Goal: Task Accomplishment & Management: Complete application form

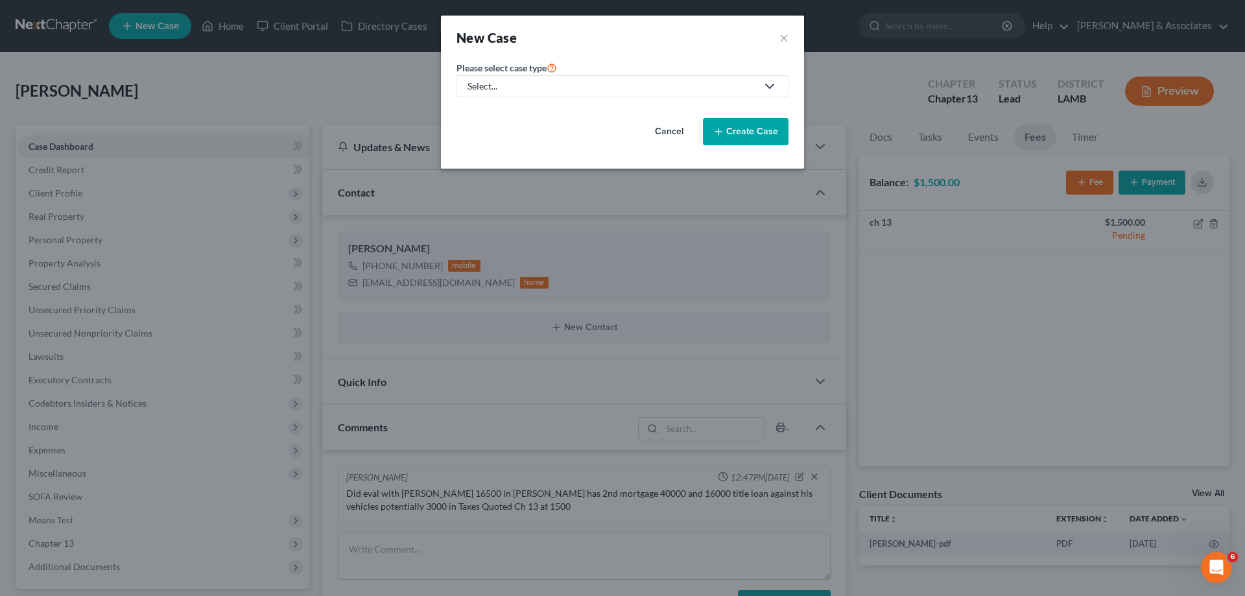
click at [629, 85] on div "Select..." at bounding box center [612, 86] width 289 height 13
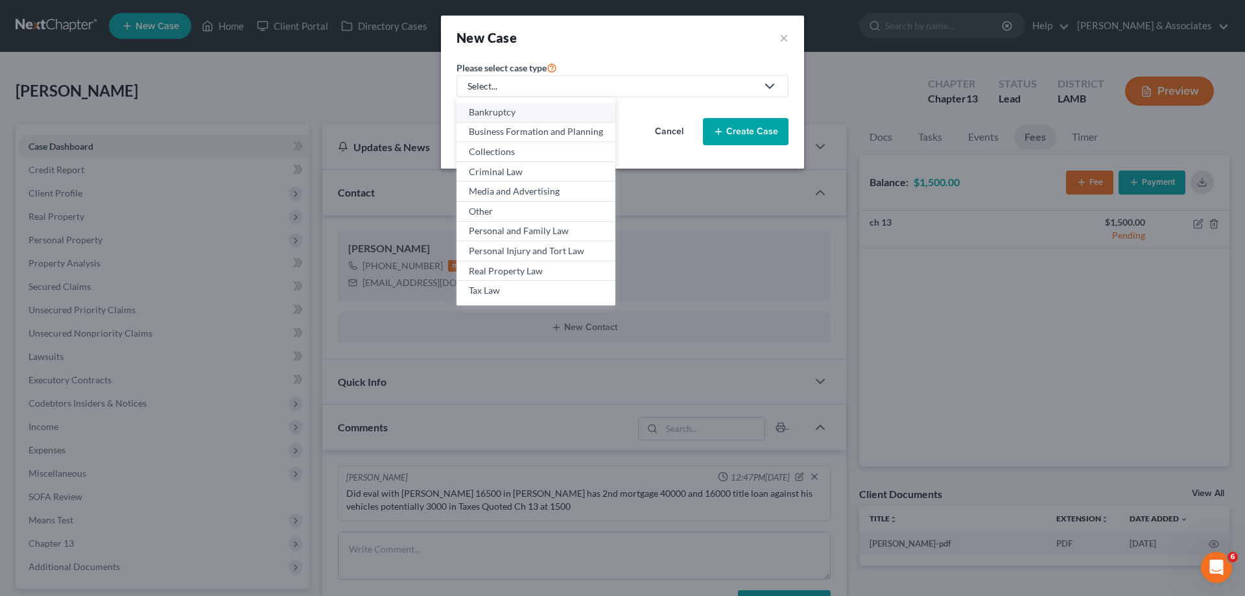
click at [566, 116] on div "Bankruptcy" at bounding box center [536, 112] width 134 height 13
select select "35"
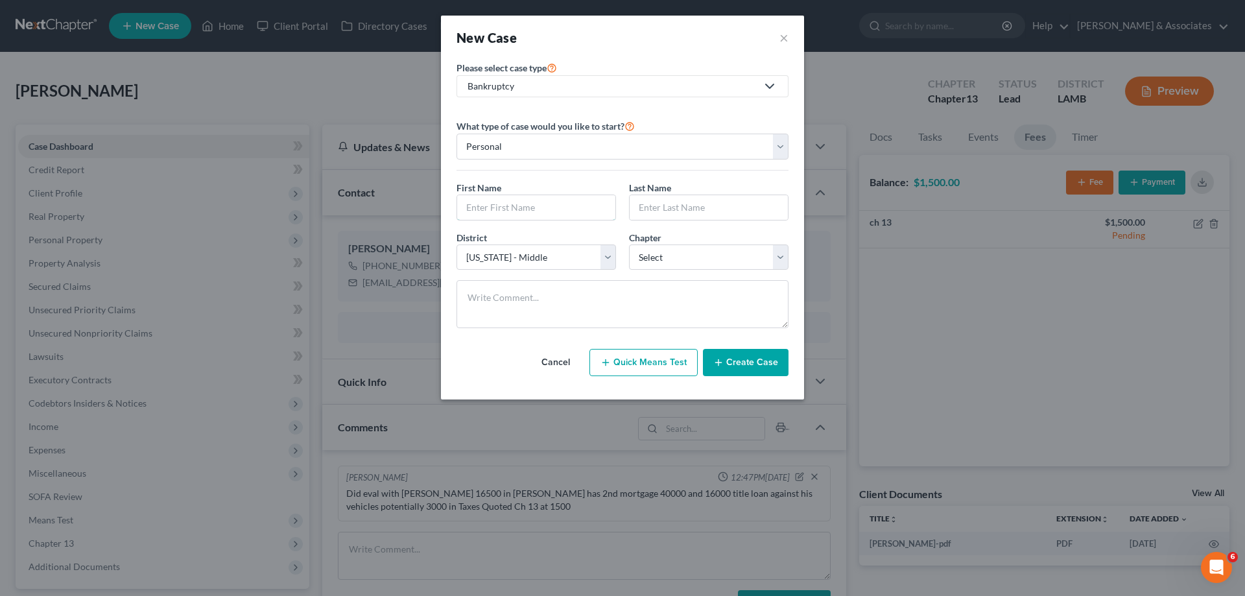
drag, startPoint x: 499, startPoint y: 203, endPoint x: 625, endPoint y: 210, distance: 126.0
click at [499, 203] on input "text" at bounding box center [536, 207] width 158 height 25
paste input "[PERSON_NAME]"
type input "[PERSON_NAME]"
drag, startPoint x: 674, startPoint y: 206, endPoint x: 613, endPoint y: 224, distance: 63.8
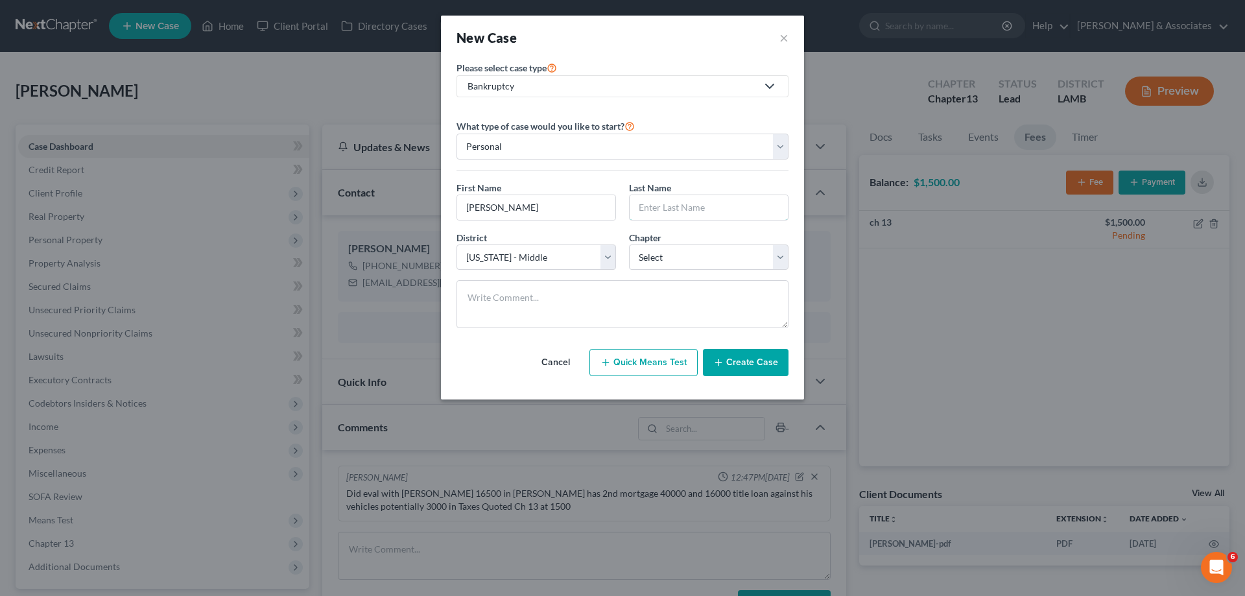
click at [674, 206] on input "text" at bounding box center [709, 207] width 158 height 25
paste input "[PERSON_NAME]"
type input "[PERSON_NAME]"
drag, startPoint x: 693, startPoint y: 248, endPoint x: 695, endPoint y: 269, distance: 20.1
click at [693, 248] on select "Select 7 11 12 13" at bounding box center [709, 258] width 160 height 26
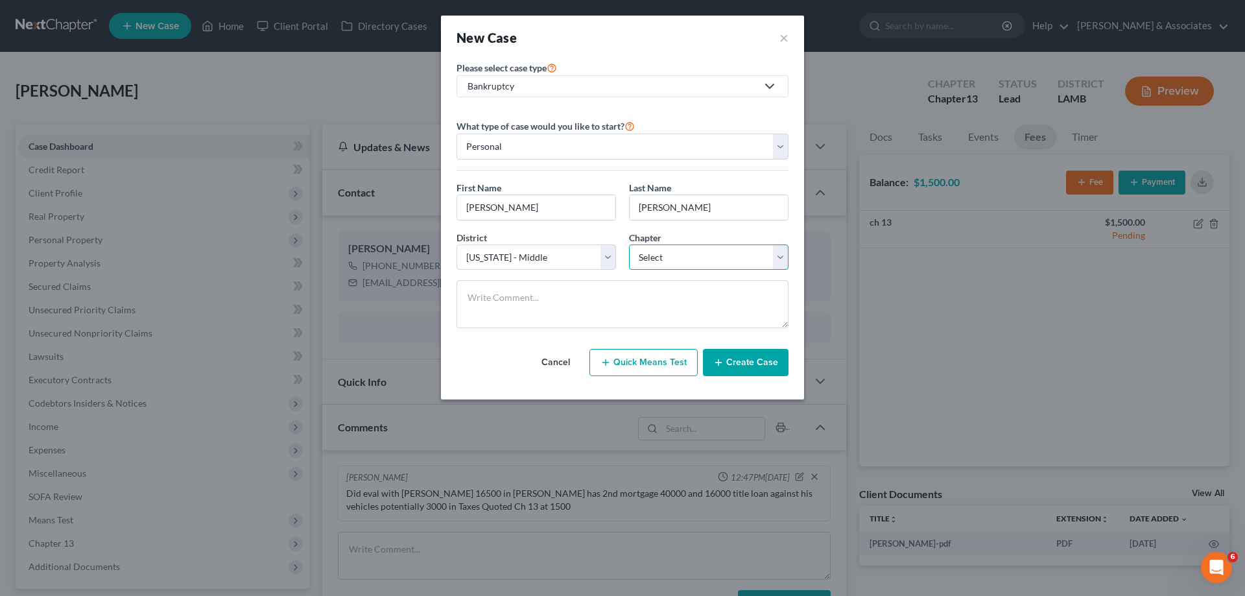
select select "3"
click at [629, 245] on select "Select 7 11 12 13" at bounding box center [709, 258] width 160 height 26
click at [749, 350] on button "Create Case" at bounding box center [746, 362] width 86 height 27
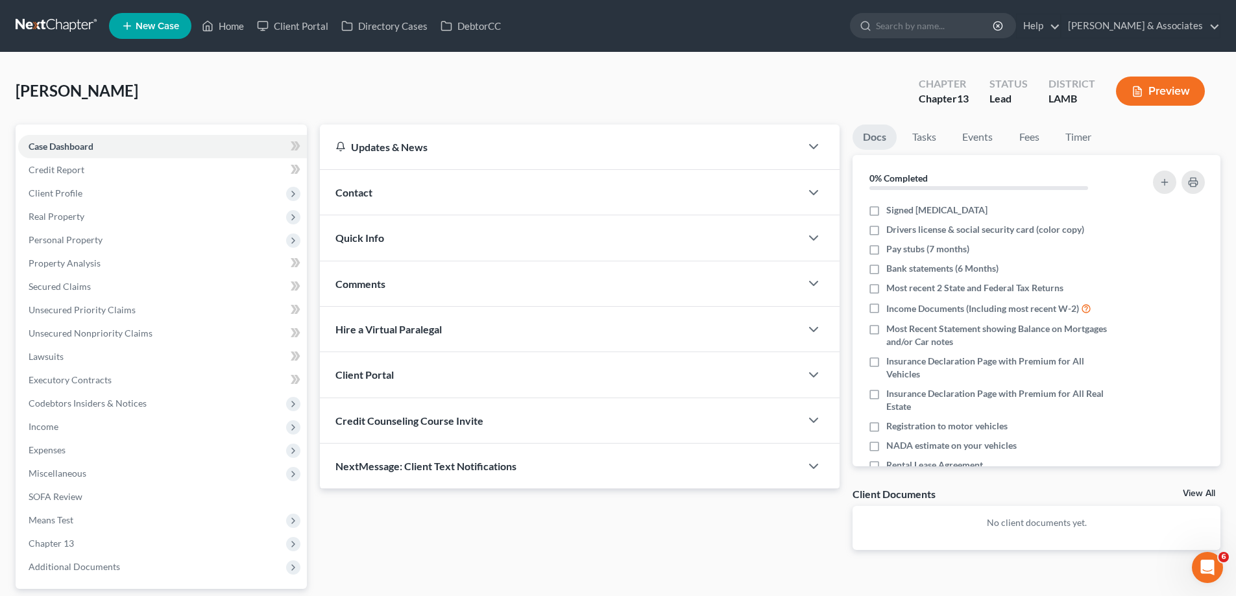
click at [507, 202] on div "Contact" at bounding box center [560, 192] width 481 height 45
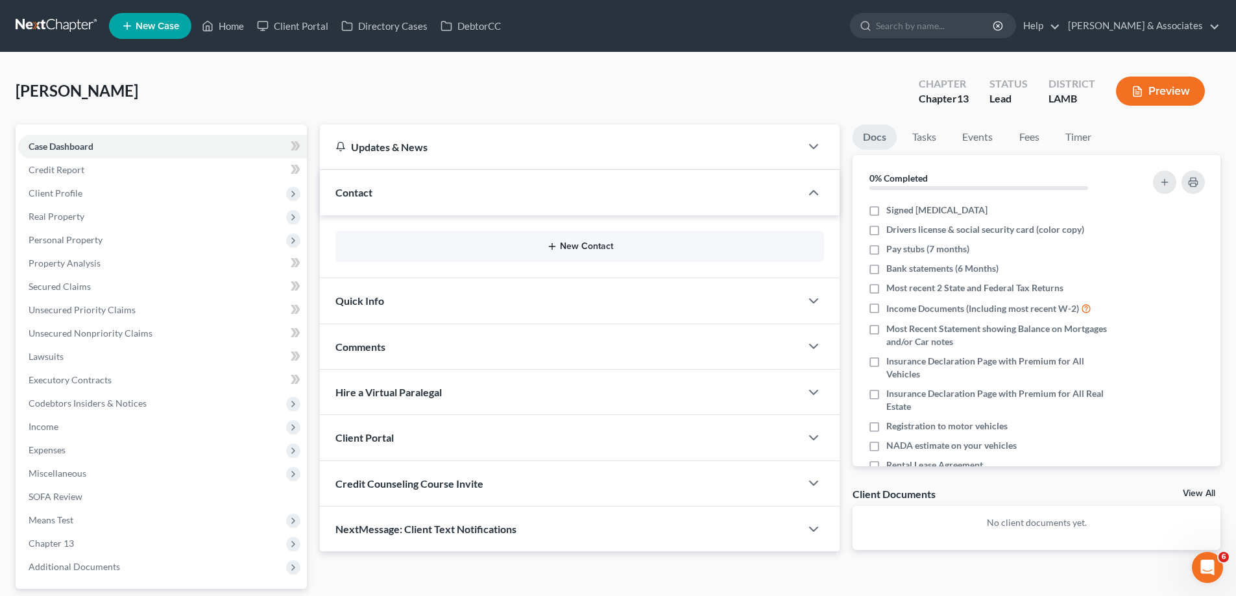
click at [549, 242] on icon "button" at bounding box center [552, 246] width 10 height 10
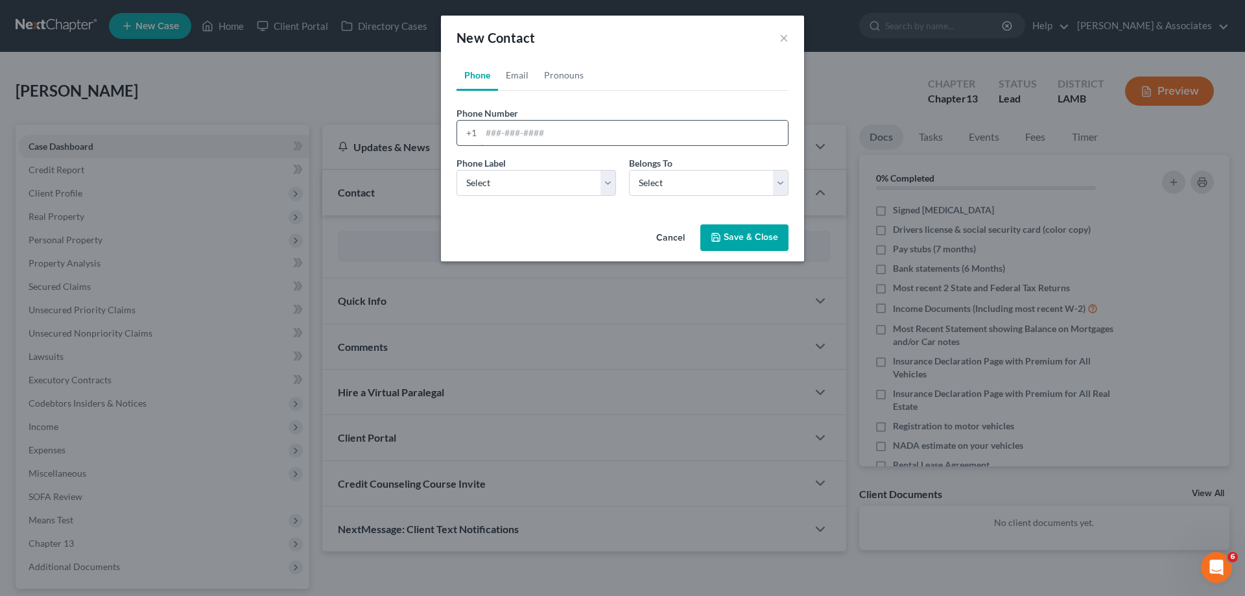
click at [533, 140] on input "tel" at bounding box center [634, 133] width 307 height 25
paste input "[PHONE_NUMBER]"
type input "[PHONE_NUMBER]"
drag, startPoint x: 517, startPoint y: 189, endPoint x: 520, endPoint y: 195, distance: 7.0
click at [517, 189] on select "Select Mobile Home Work Other" at bounding box center [537, 183] width 160 height 26
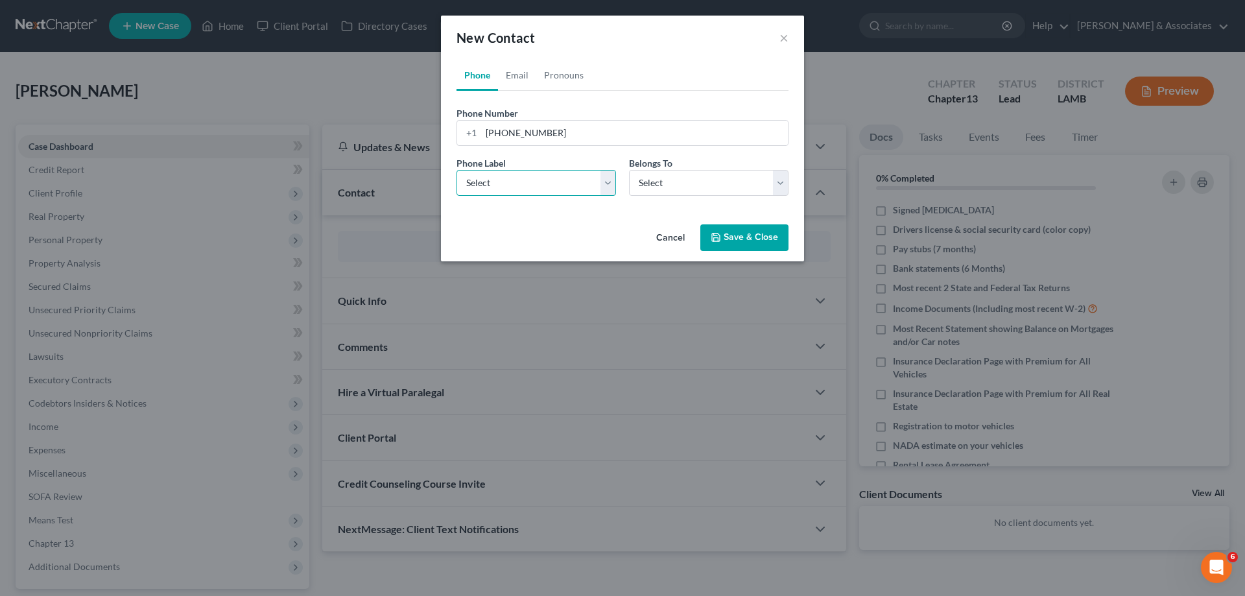
select select "0"
click at [457, 170] on select "Select Mobile Home Work Other" at bounding box center [537, 183] width 160 height 26
drag, startPoint x: 713, startPoint y: 187, endPoint x: 705, endPoint y: 195, distance: 11.0
click at [713, 187] on select "Select Client Other" at bounding box center [709, 183] width 160 height 26
select select "0"
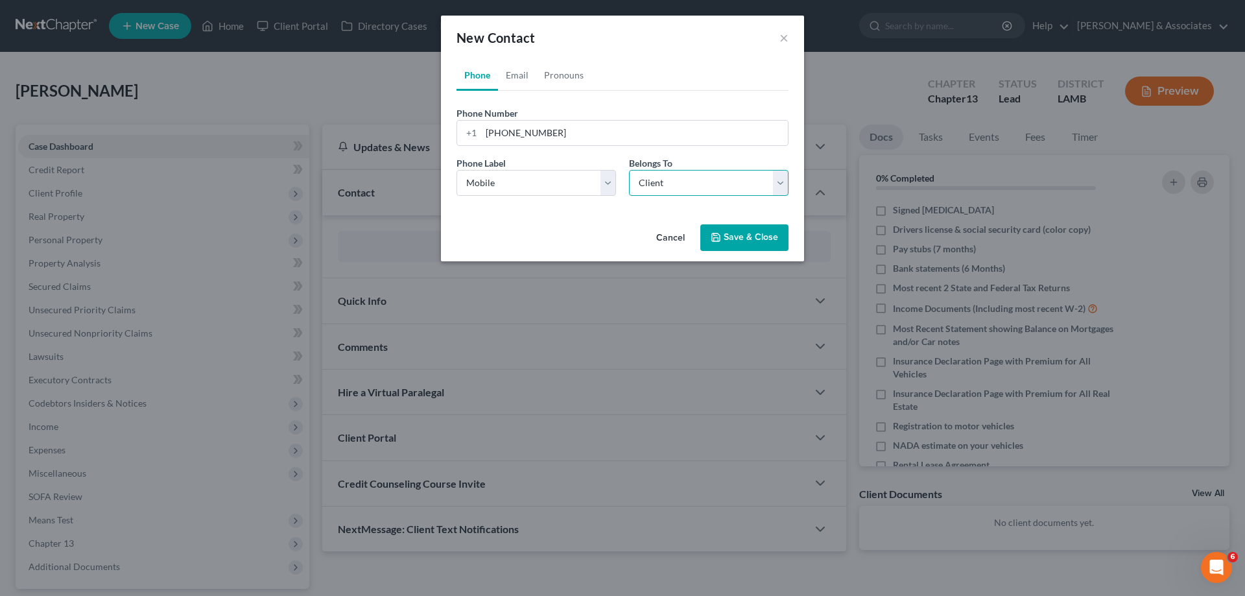
click at [629, 170] on select "Select Client Other" at bounding box center [709, 183] width 160 height 26
select select "0"
click at [515, 66] on link "Email" at bounding box center [517, 75] width 38 height 31
click at [605, 133] on input "email" at bounding box center [634, 133] width 307 height 25
paste input "[EMAIL_ADDRESS][DOMAIN_NAME]"
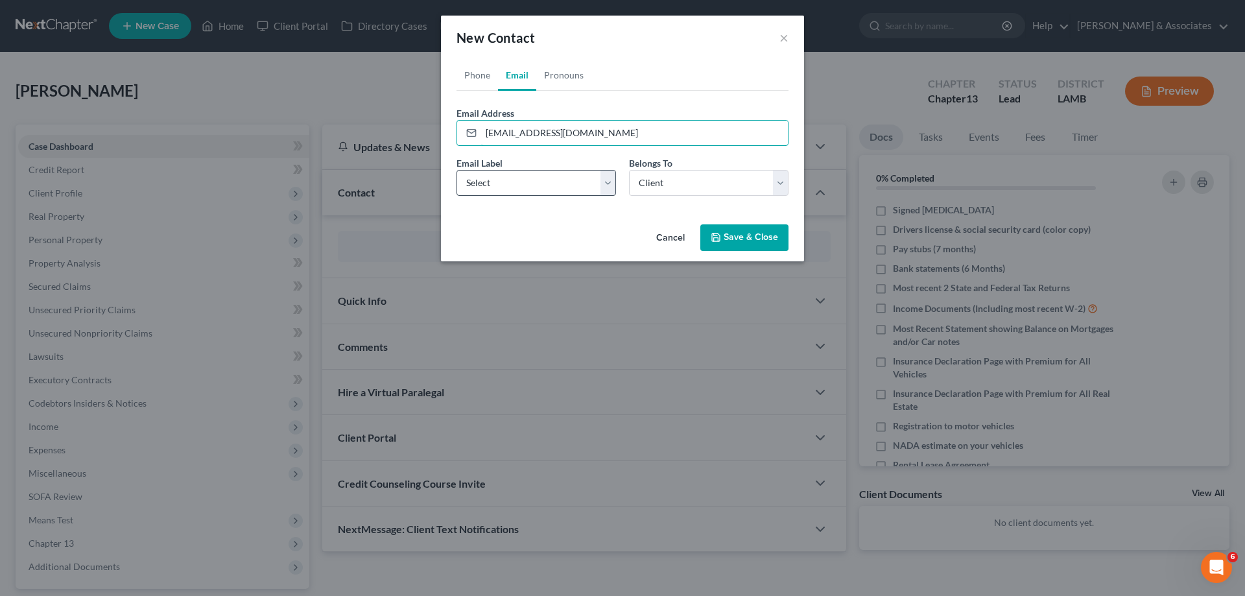
type input "[EMAIL_ADDRESS][DOMAIN_NAME]"
click at [534, 174] on select "Select Home Work Other" at bounding box center [537, 183] width 160 height 26
select select "0"
click at [457, 170] on select "Select Home Work Other" at bounding box center [537, 183] width 160 height 26
click at [697, 182] on select "Select Client Other" at bounding box center [709, 183] width 160 height 26
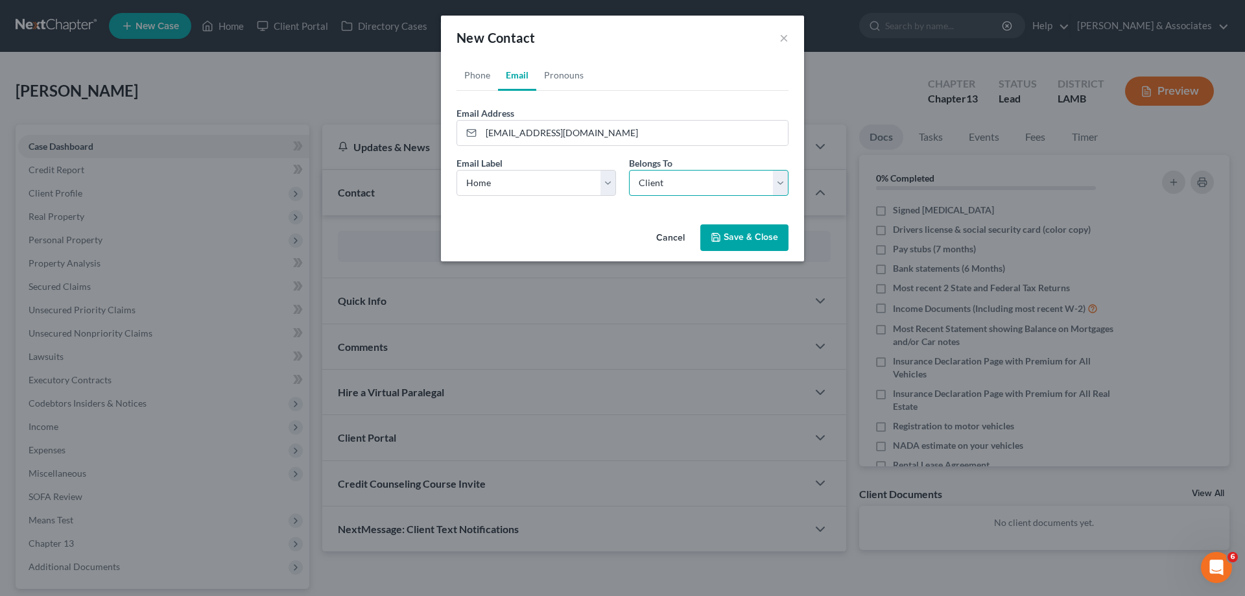
click at [629, 170] on select "Select Client Other" at bounding box center [709, 183] width 160 height 26
click at [765, 250] on button "Save & Close" at bounding box center [745, 237] width 88 height 27
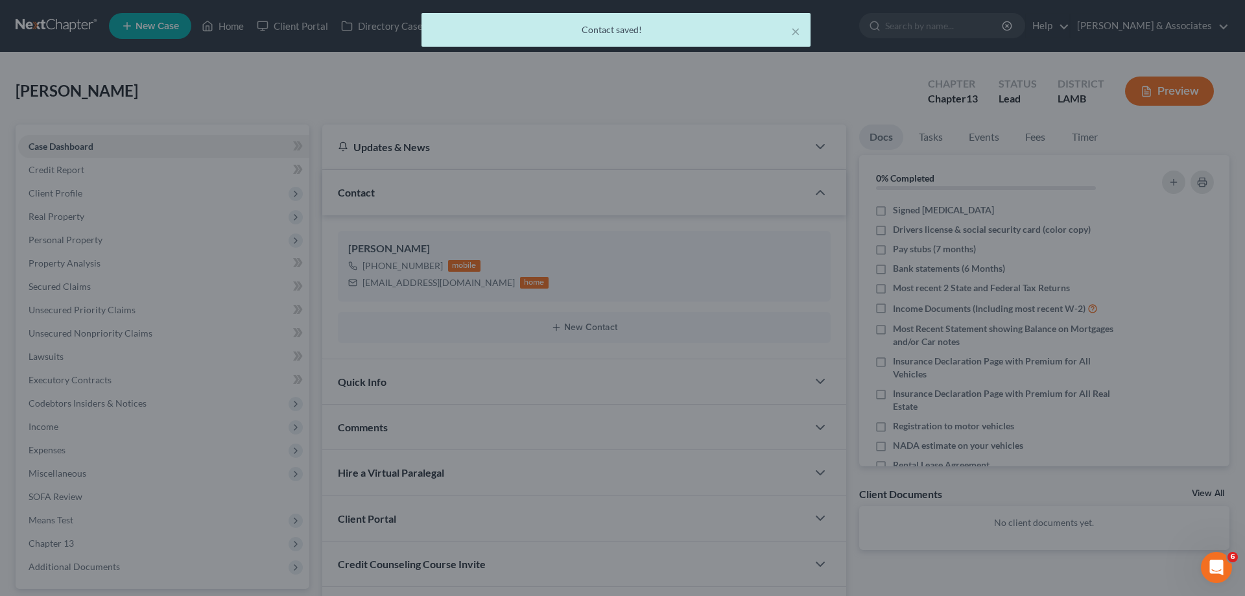
click at [765, 241] on div "Cancel Save & Close" at bounding box center [622, 226] width 316 height 37
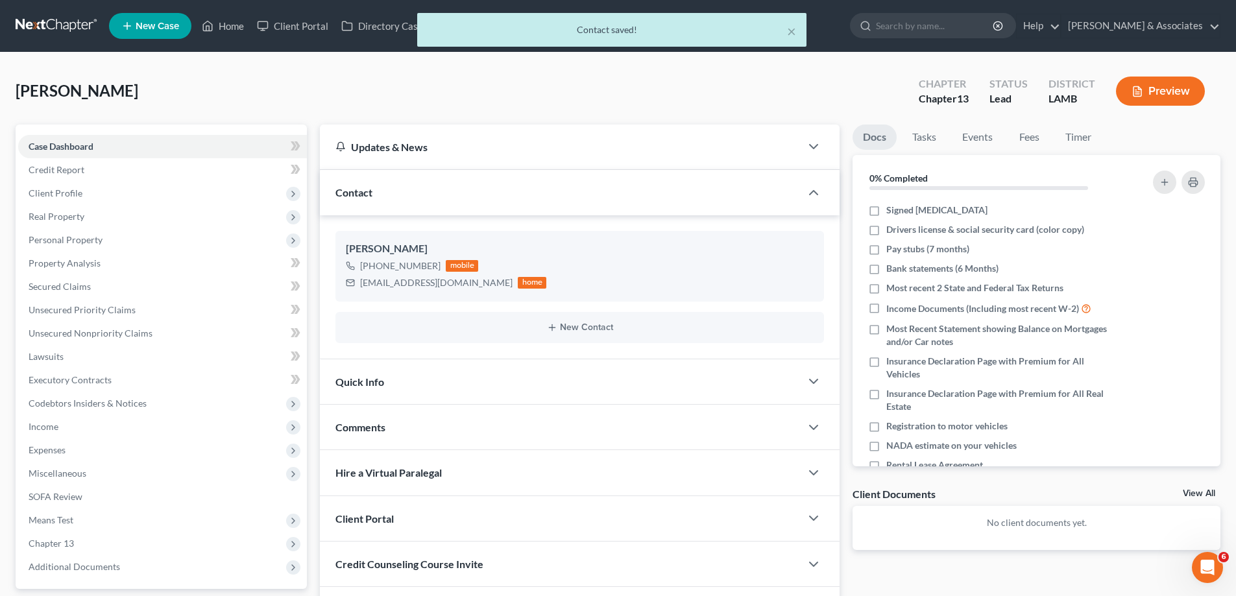
click at [511, 430] on div "Comments" at bounding box center [560, 427] width 481 height 45
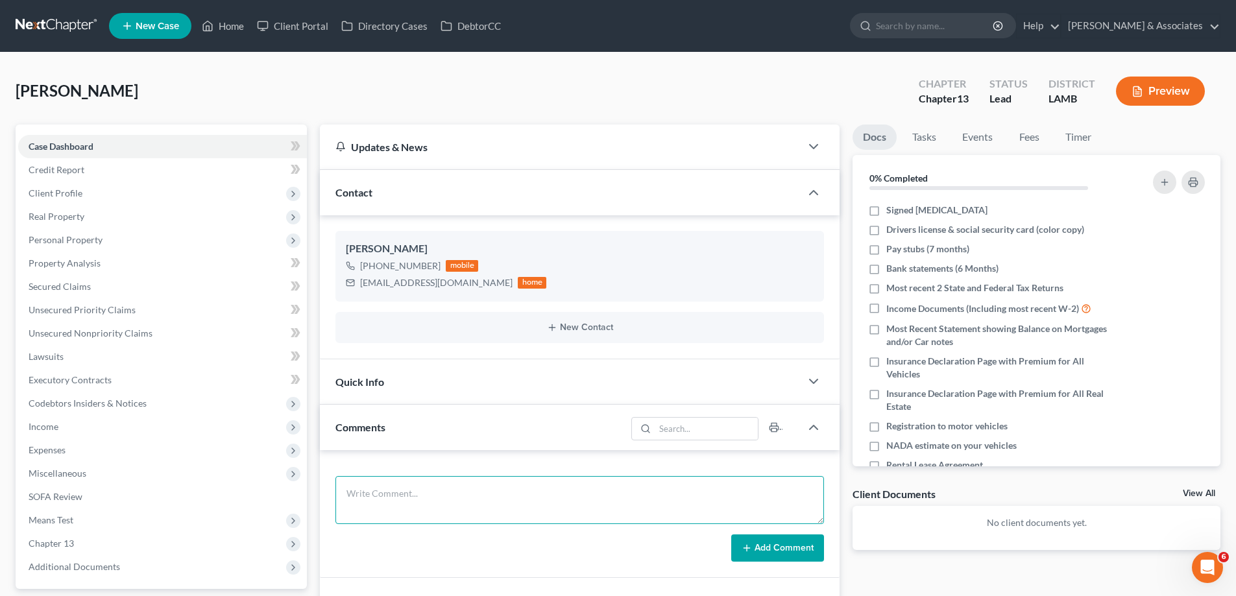
click at [405, 487] on textarea at bounding box center [579, 500] width 488 height 48
paste textarea "Did eval with [PERSON_NAME], 35000 in [PERSON_NAME] 33000 in cars 2 mos behind …"
type textarea "Did eval with [PERSON_NAME], 35000 in [PERSON_NAME] 33000 in cars 2 mos behind …"
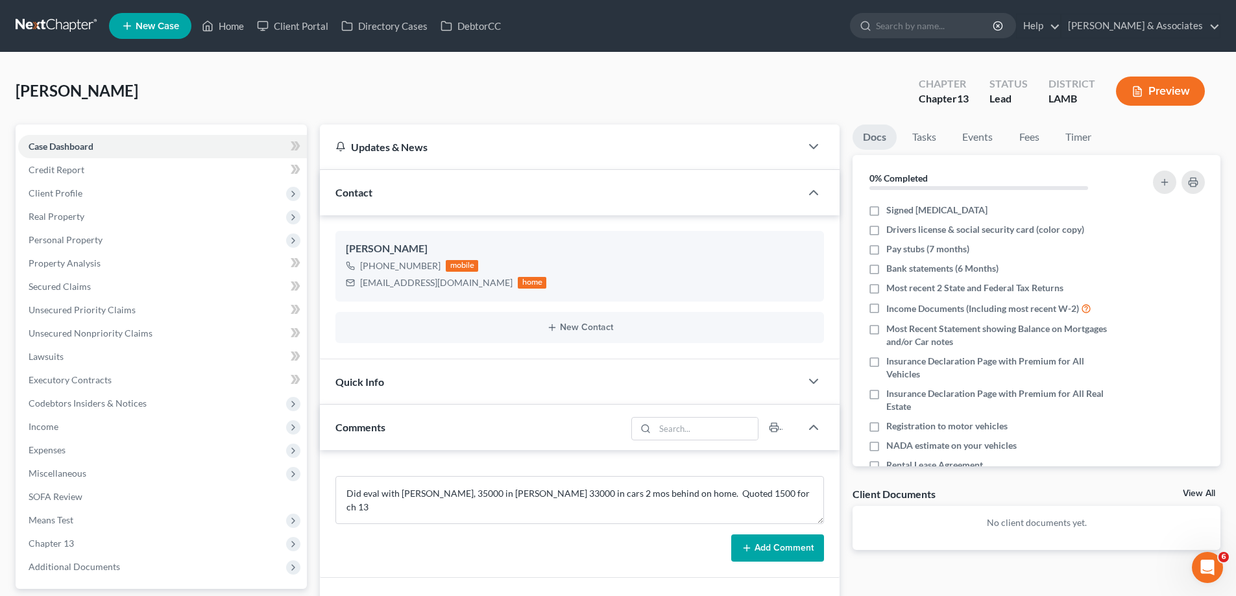
drag, startPoint x: 784, startPoint y: 547, endPoint x: 980, endPoint y: 525, distance: 197.7
click at [784, 546] on button "Add Comment" at bounding box center [777, 547] width 93 height 27
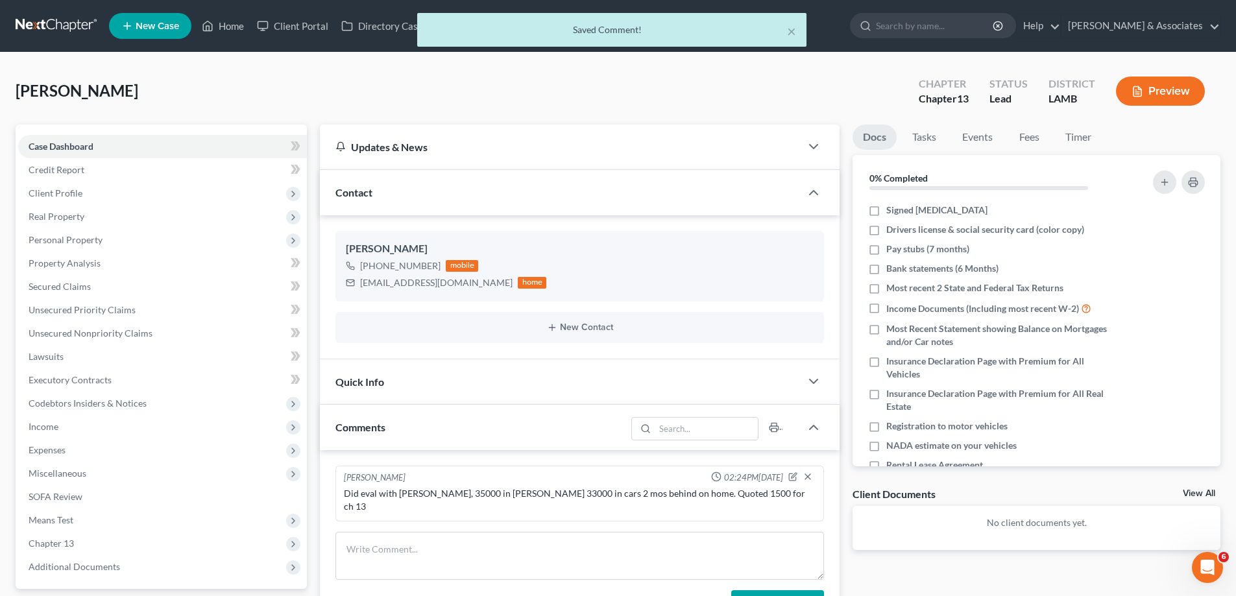
click at [1197, 489] on link "View All" at bounding box center [1198, 493] width 32 height 9
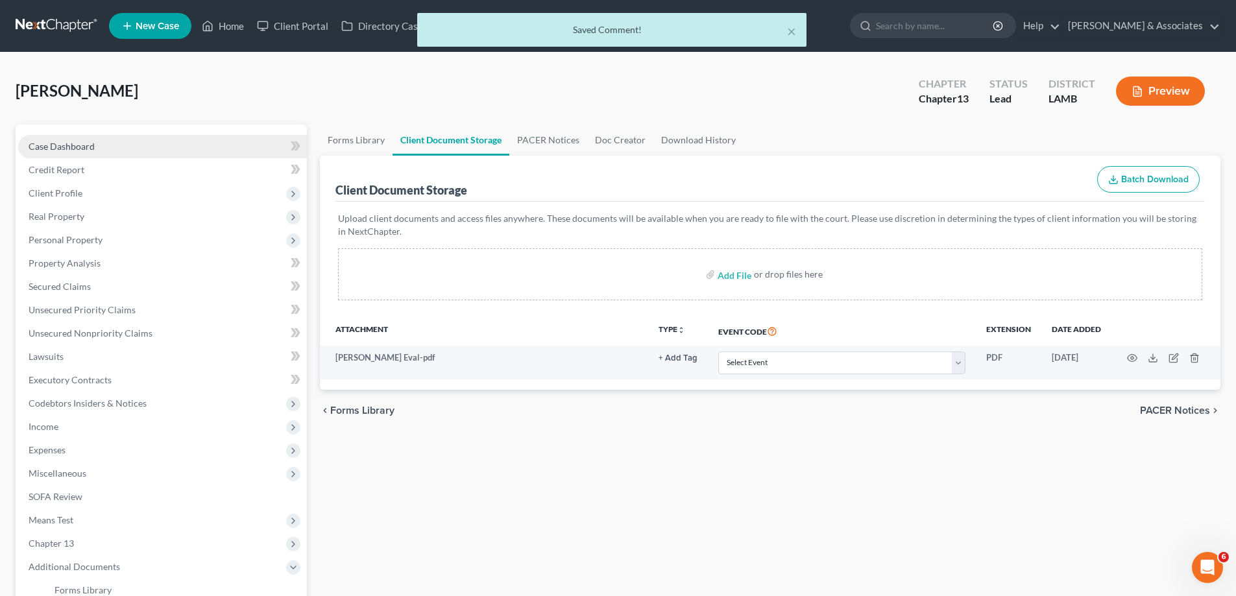
click at [114, 150] on link "Case Dashboard" at bounding box center [162, 146] width 289 height 23
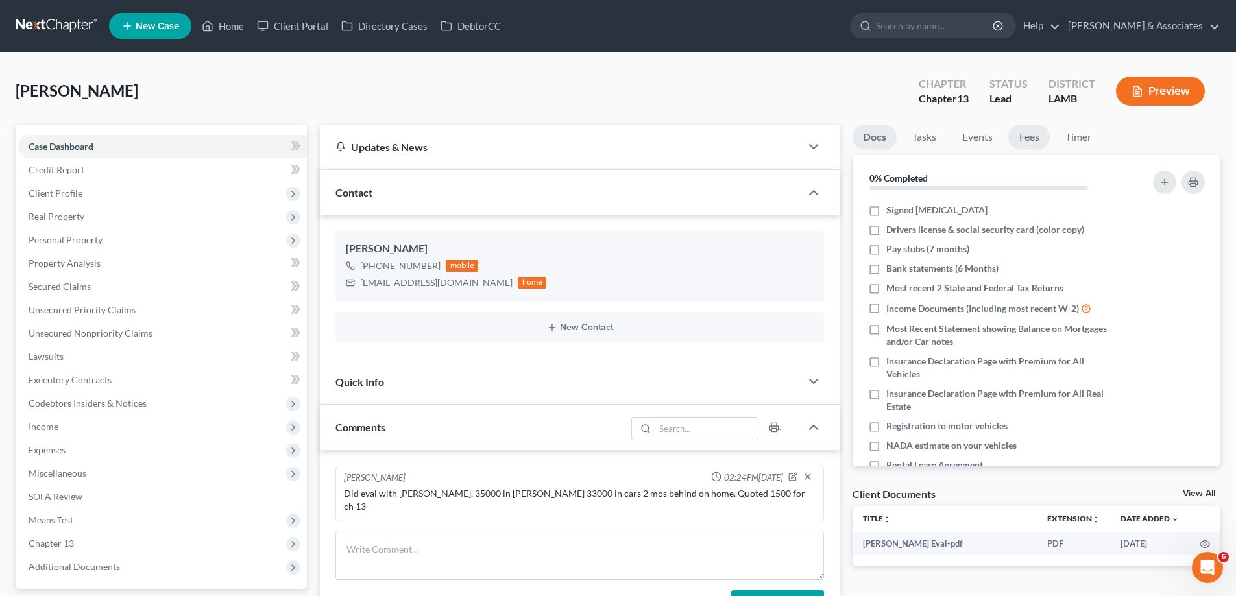
click at [1042, 133] on link "Fees" at bounding box center [1029, 137] width 42 height 25
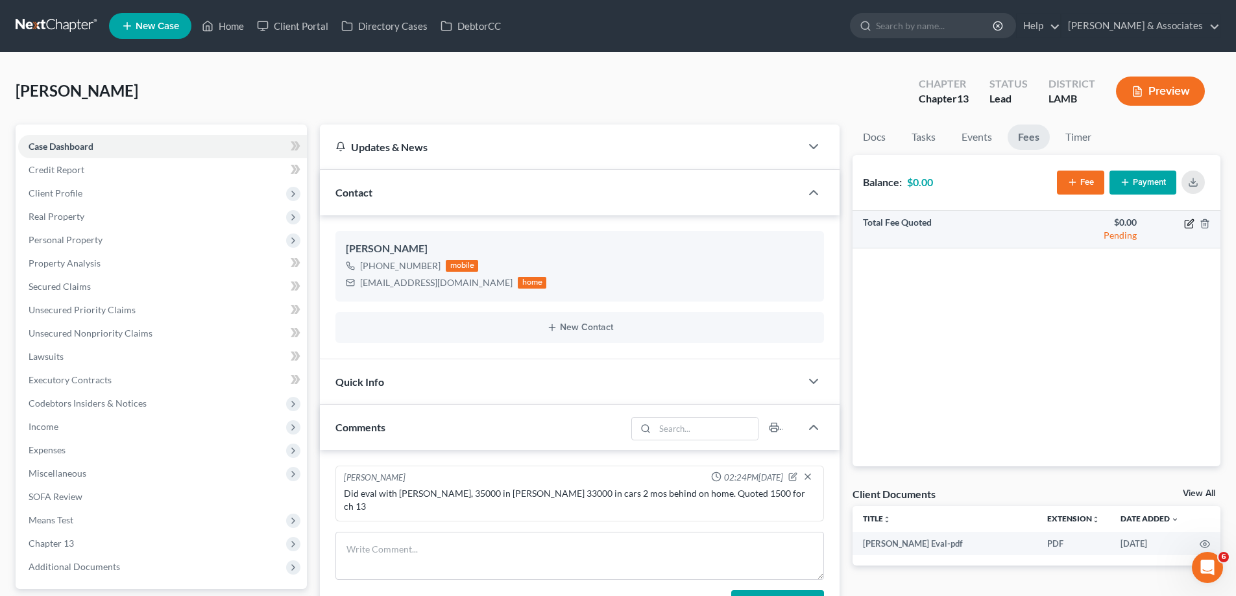
click at [1191, 220] on icon "button" at bounding box center [1190, 222] width 6 height 6
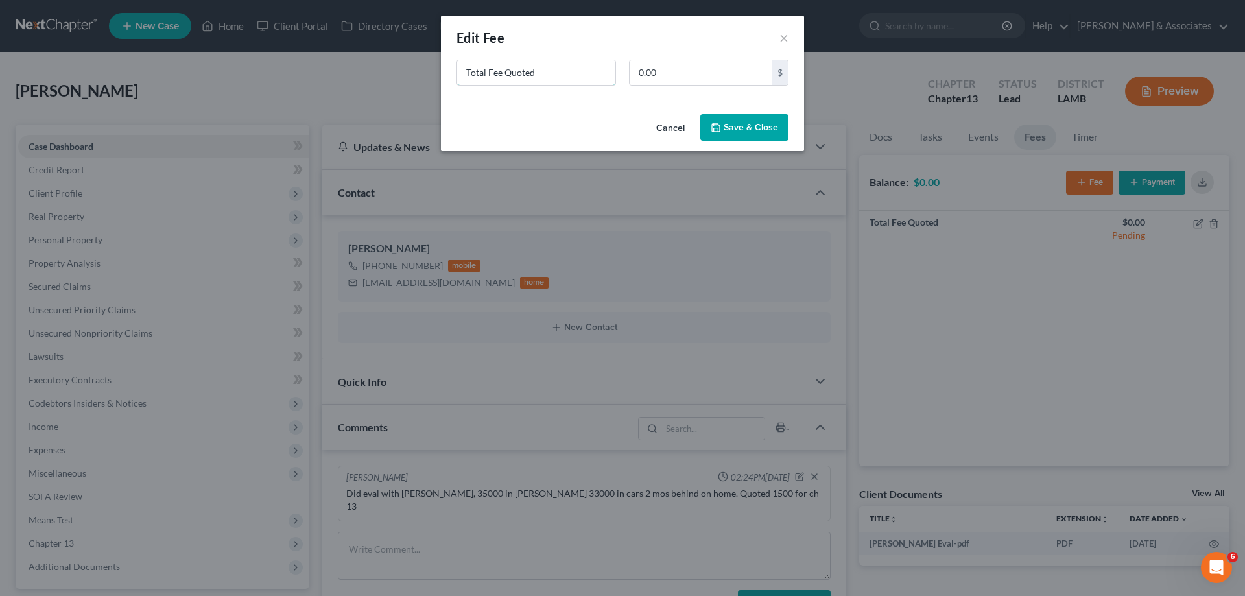
drag, startPoint x: 455, startPoint y: 88, endPoint x: 30, endPoint y: 1, distance: 433.5
click at [189, 67] on div "New Fee Edit Fee × Total Fee Quoted 0.00 $ Cancel Save & Close" at bounding box center [622, 298] width 1245 height 596
type input "ch 13"
type input "1,500"
click at [777, 121] on button "Save & Close" at bounding box center [745, 127] width 88 height 27
